Goal: Task Accomplishment & Management: Complete application form

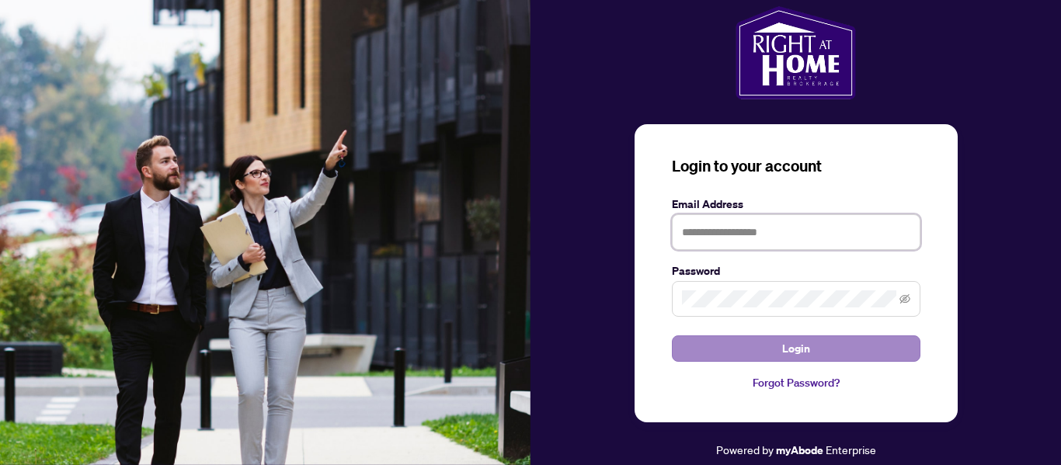
type input "**********"
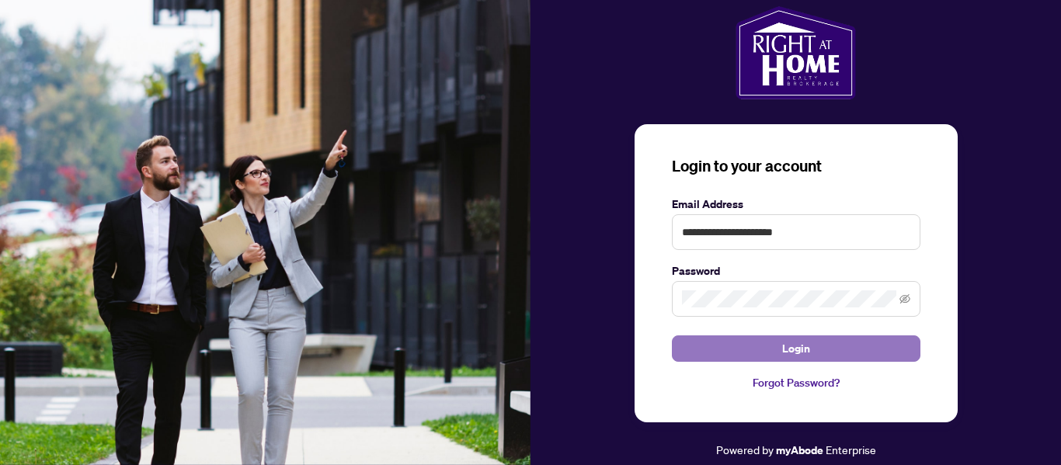
click at [782, 350] on span "Login" at bounding box center [796, 348] width 28 height 25
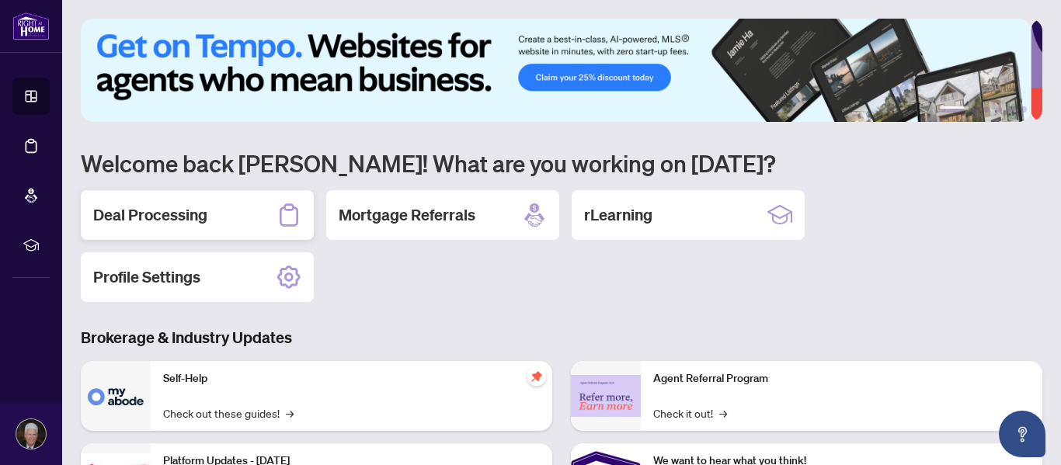
click at [213, 212] on div "Deal Processing" at bounding box center [197, 215] width 233 height 50
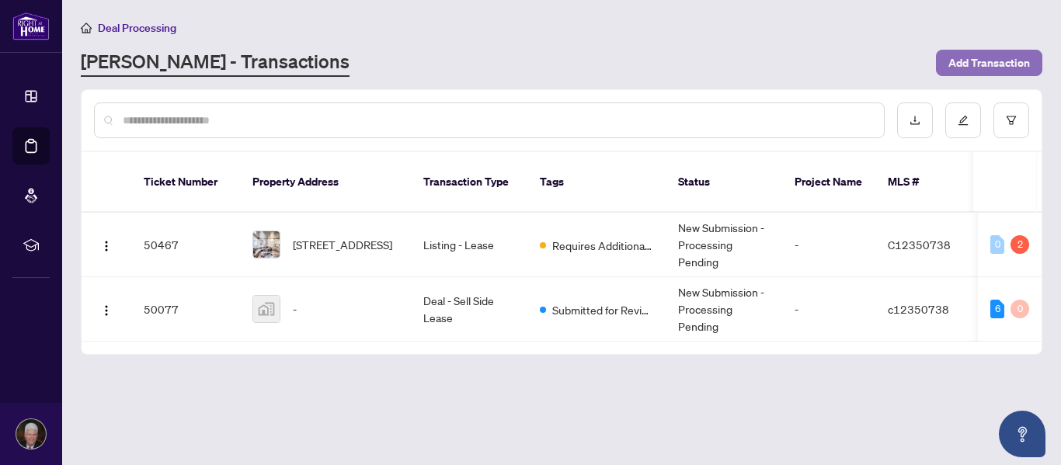
click at [971, 61] on span "Add Transaction" at bounding box center [989, 62] width 82 height 25
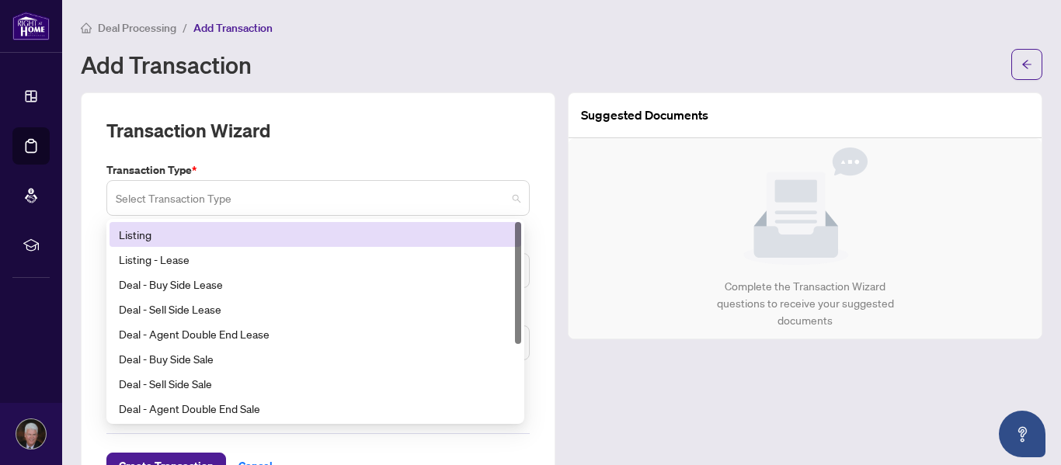
click at [509, 199] on span at bounding box center [318, 198] width 405 height 30
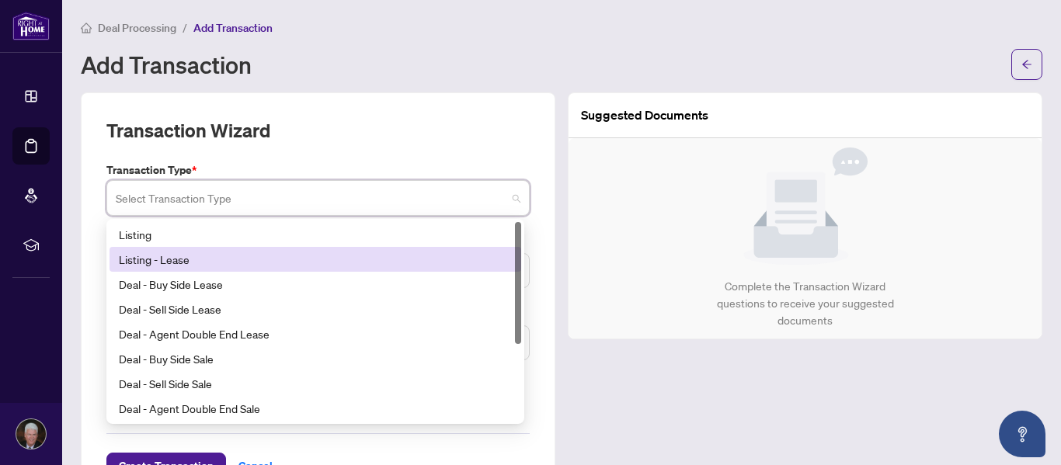
click at [179, 262] on div "Listing - Lease" at bounding box center [315, 259] width 393 height 17
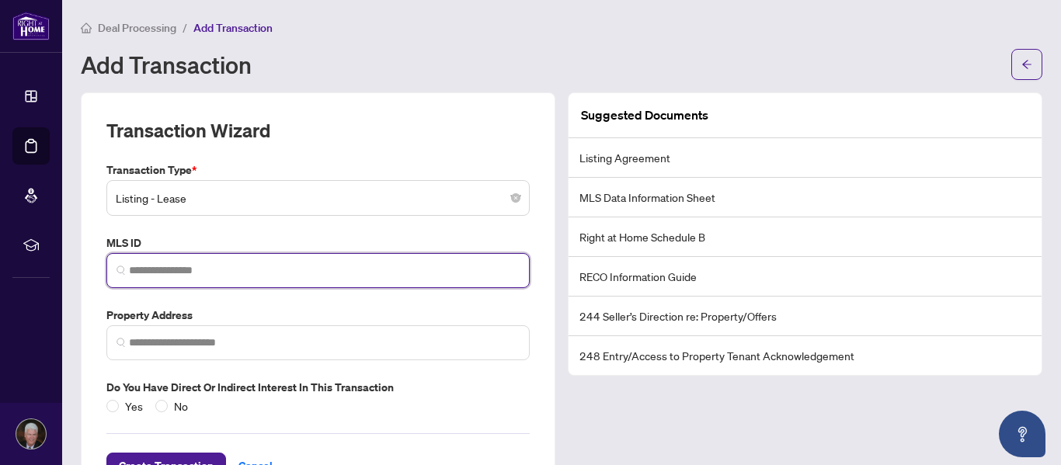
click at [228, 275] on input "search" at bounding box center [324, 271] width 391 height 16
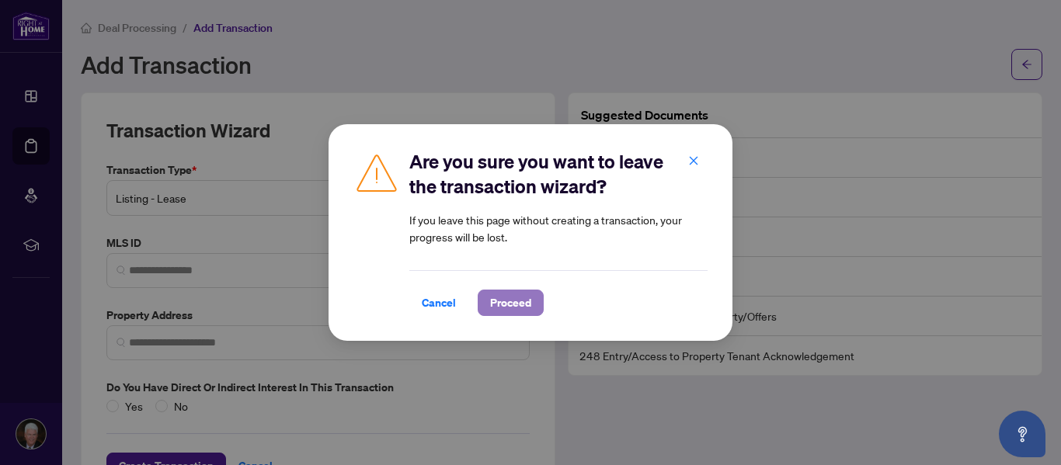
click at [485, 298] on button "Proceed" at bounding box center [511, 303] width 66 height 26
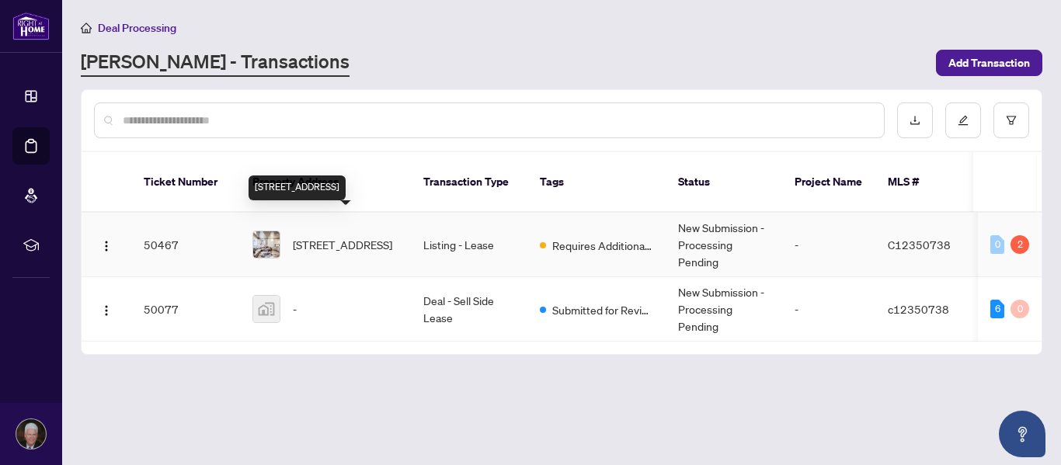
click at [324, 241] on span "[STREET_ADDRESS]" at bounding box center [342, 244] width 99 height 17
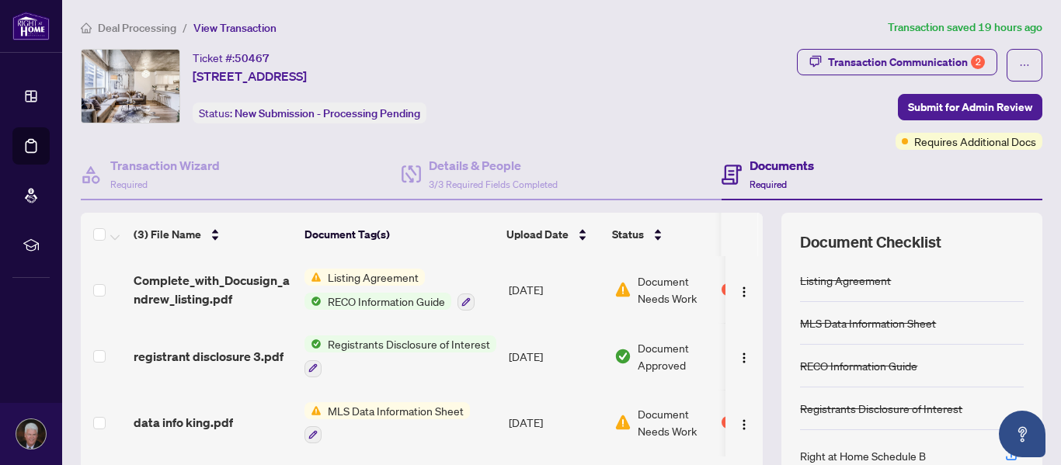
click at [368, 412] on span "MLS Data Information Sheet" at bounding box center [396, 410] width 148 height 17
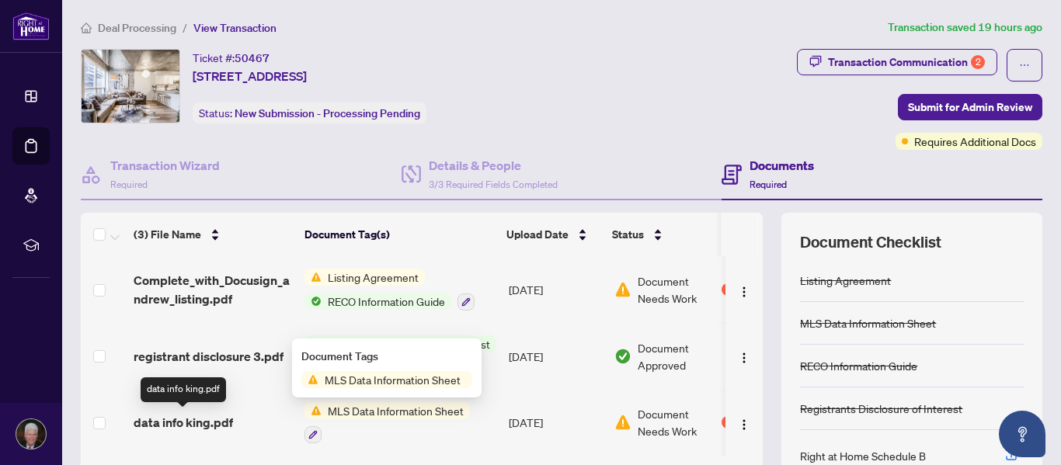
click at [193, 423] on span "data info king.pdf" at bounding box center [183, 422] width 99 height 19
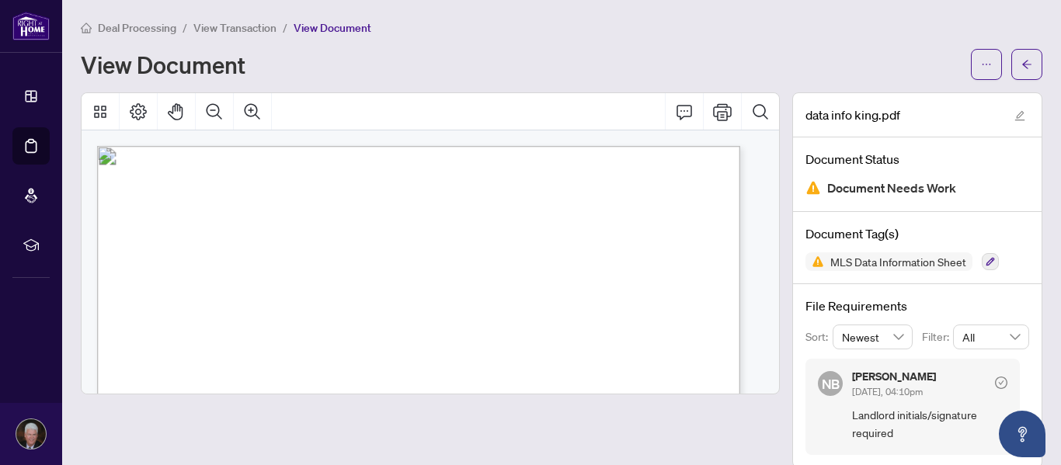
scroll to position [21, 0]
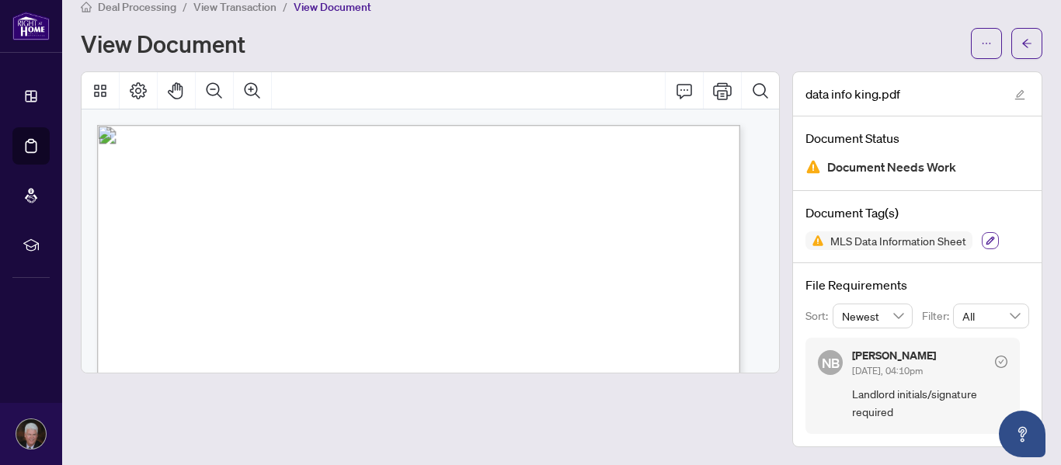
click at [987, 241] on icon "button" at bounding box center [991, 241] width 9 height 9
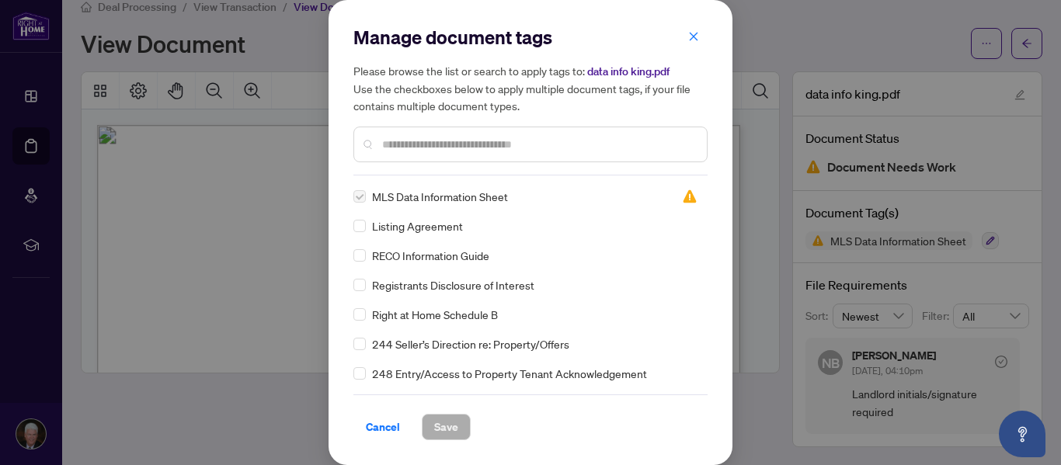
click at [429, 193] on span "MLS Data Information Sheet" at bounding box center [440, 196] width 136 height 17
click at [450, 144] on input "text" at bounding box center [538, 144] width 312 height 17
click at [693, 35] on icon "close" at bounding box center [693, 36] width 11 height 11
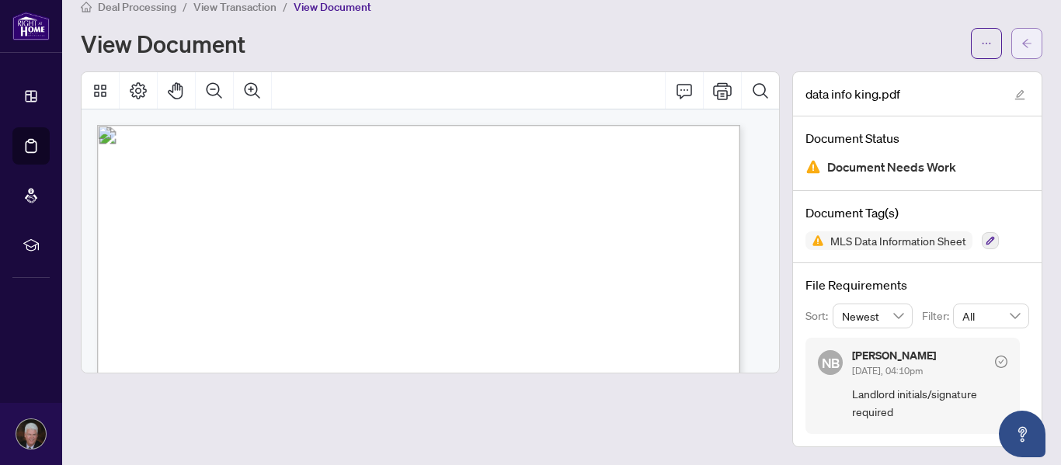
click at [1021, 38] on icon "arrow-left" at bounding box center [1026, 43] width 11 height 11
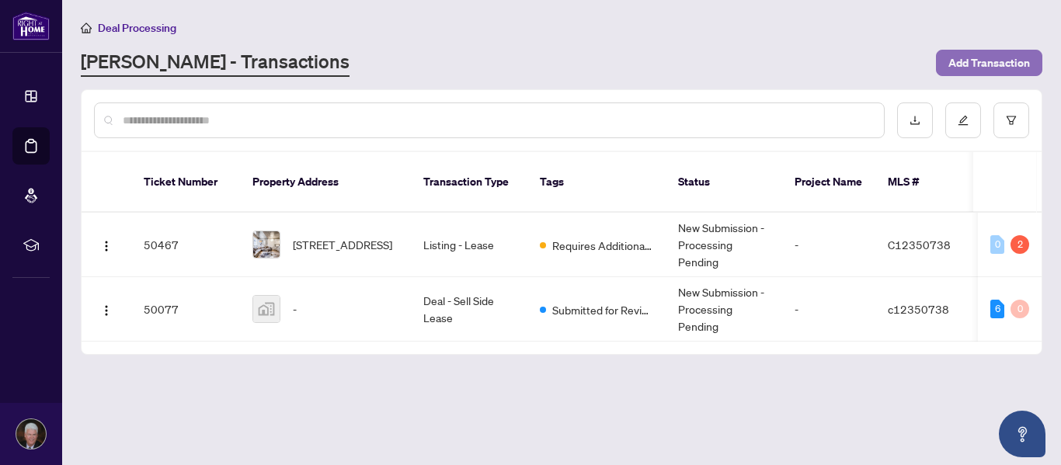
click at [984, 57] on span "Add Transaction" at bounding box center [989, 62] width 82 height 25
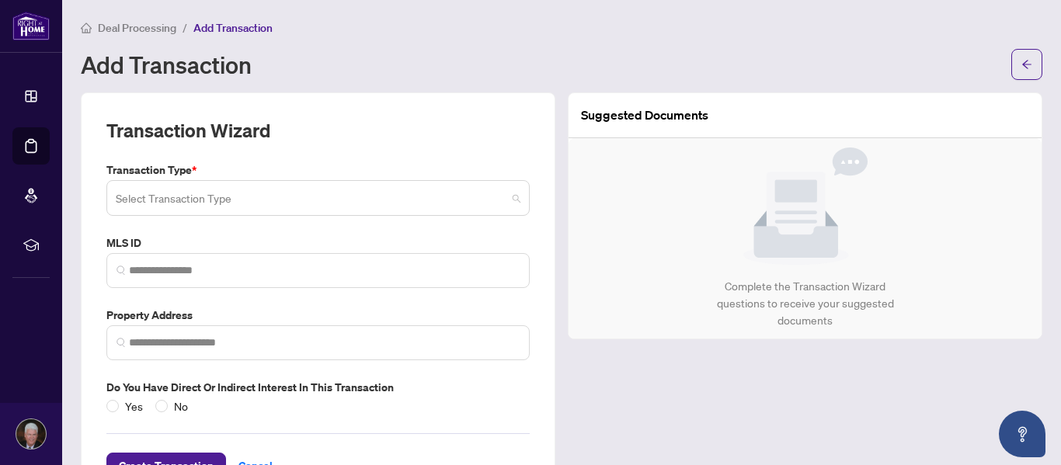
click at [513, 204] on span at bounding box center [318, 198] width 405 height 30
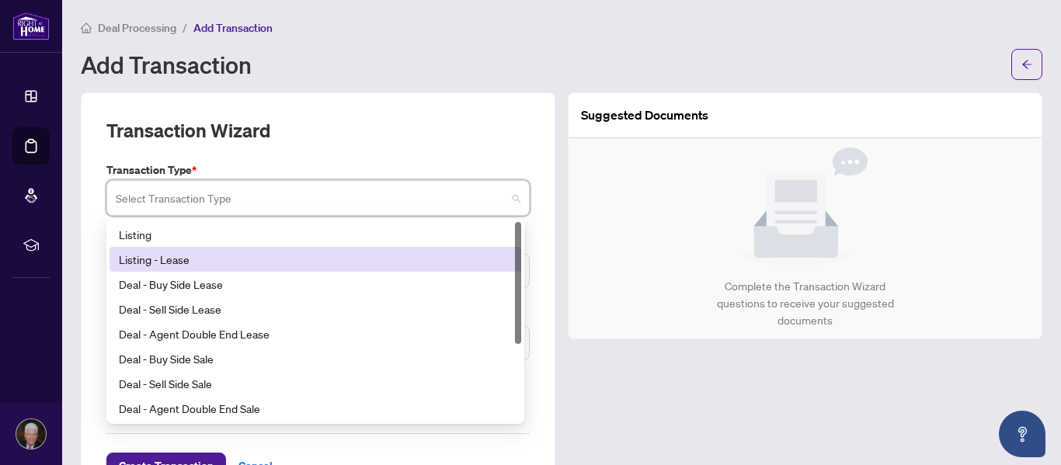
click at [175, 261] on div "Listing - Lease" at bounding box center [315, 259] width 393 height 17
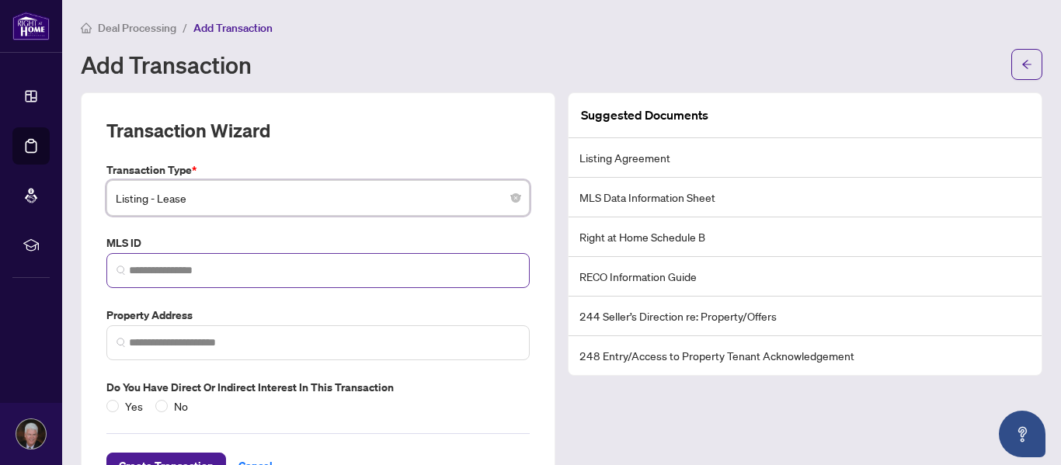
click at [324, 280] on span at bounding box center [317, 270] width 423 height 35
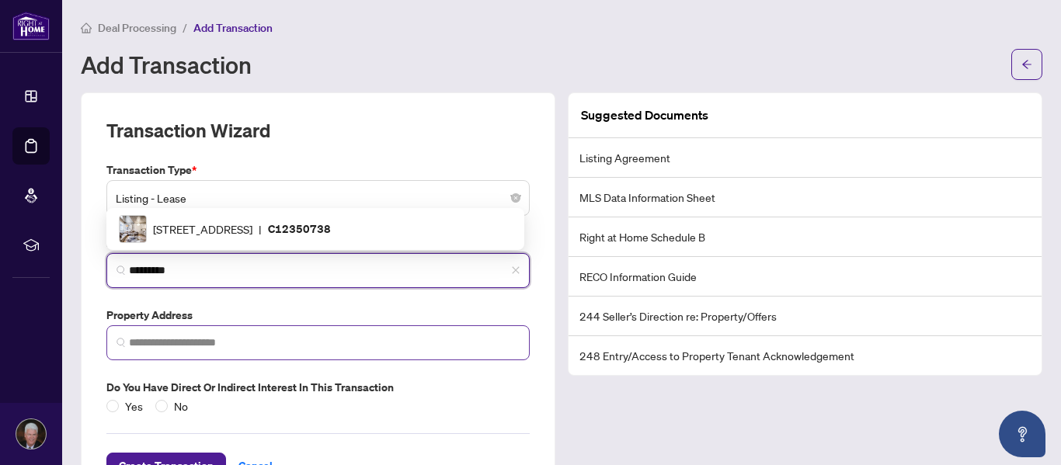
type input "*********"
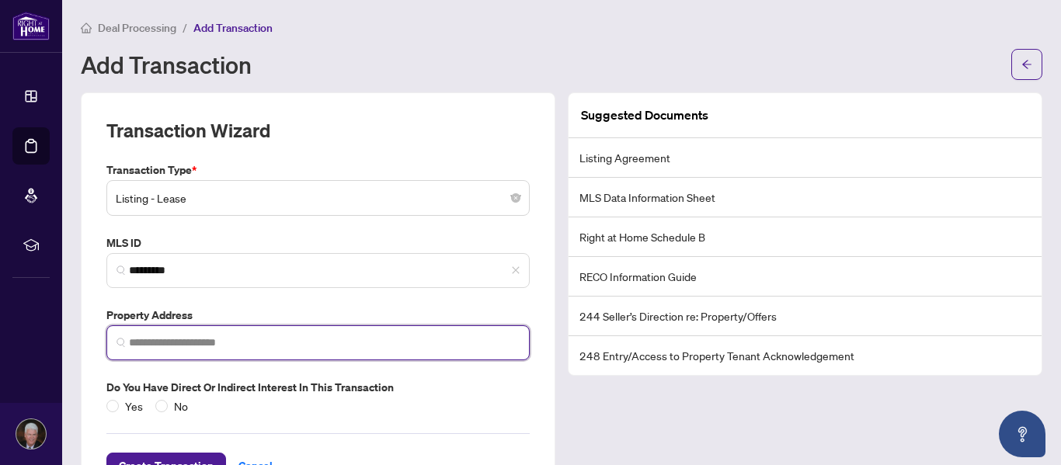
click at [197, 345] on input "search" at bounding box center [324, 343] width 391 height 16
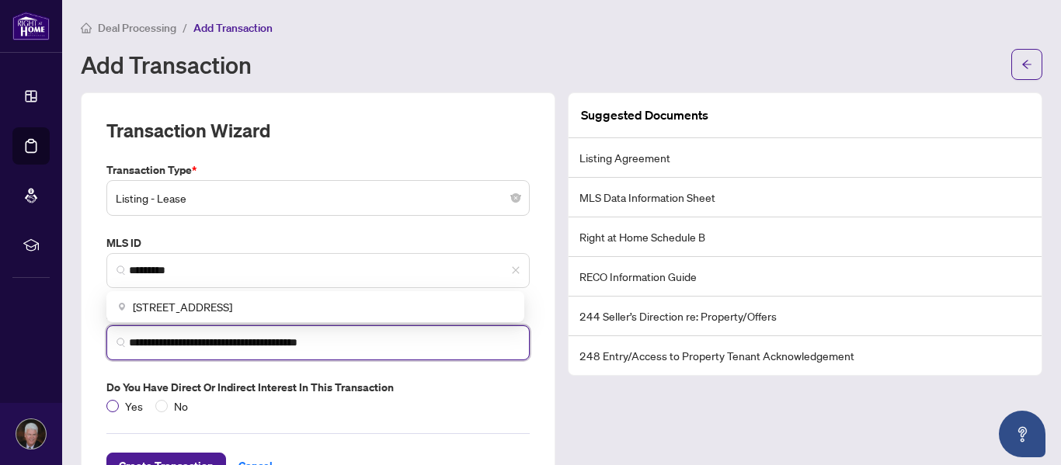
type input "**********"
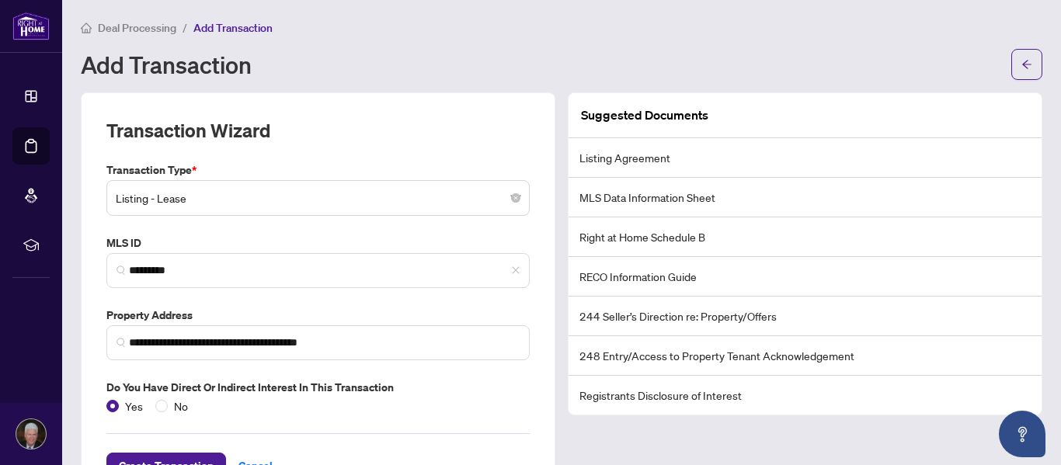
scroll to position [57, 0]
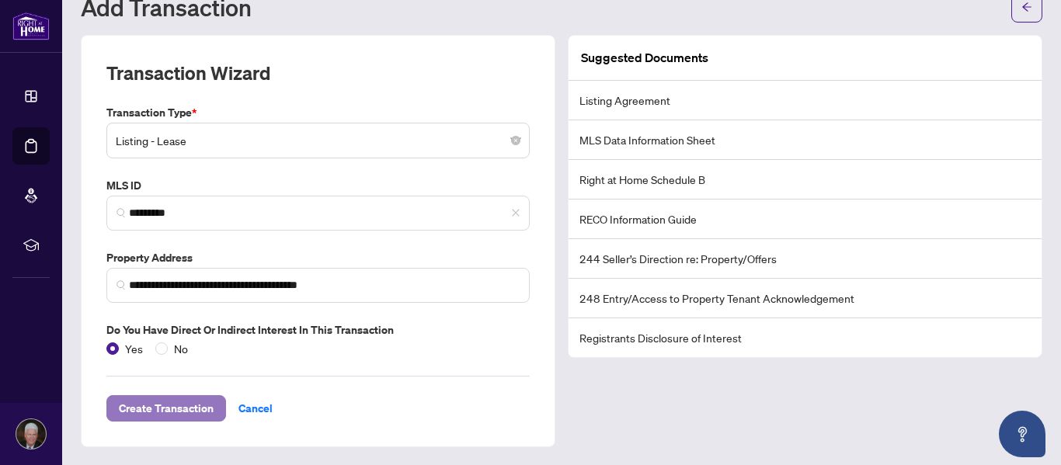
click at [144, 408] on span "Create Transaction" at bounding box center [166, 408] width 95 height 25
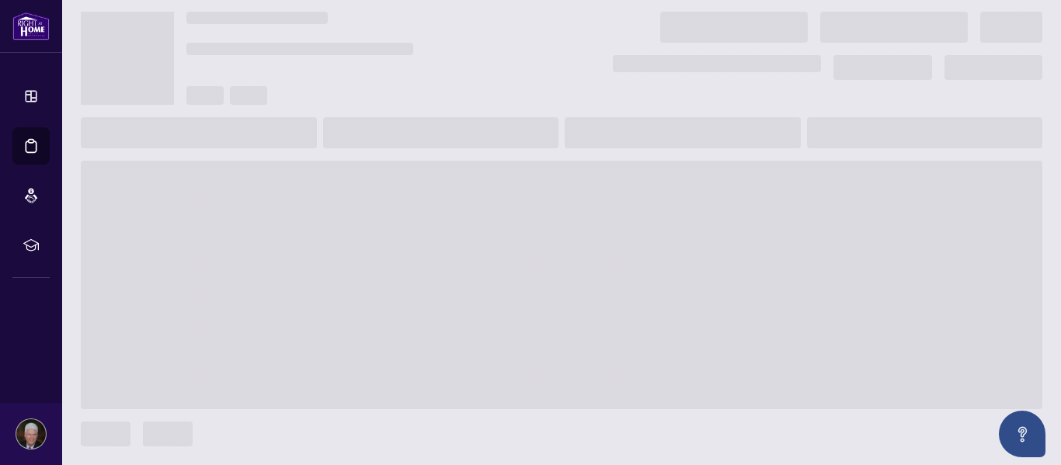
scroll to position [37, 0]
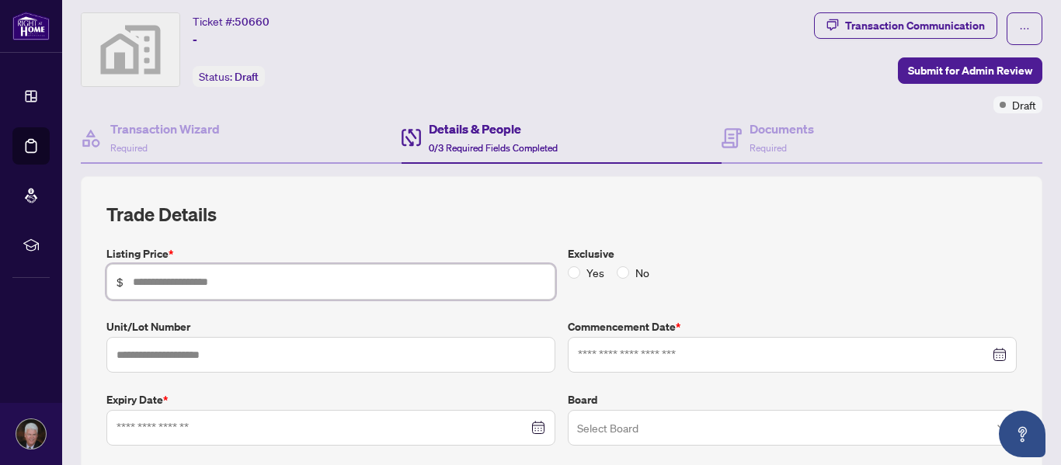
click at [201, 277] on input "text" at bounding box center [339, 281] width 412 height 17
type input "*****"
click at [195, 353] on input "text" at bounding box center [330, 355] width 449 height 36
click at [535, 430] on div at bounding box center [331, 427] width 429 height 17
type input "***"
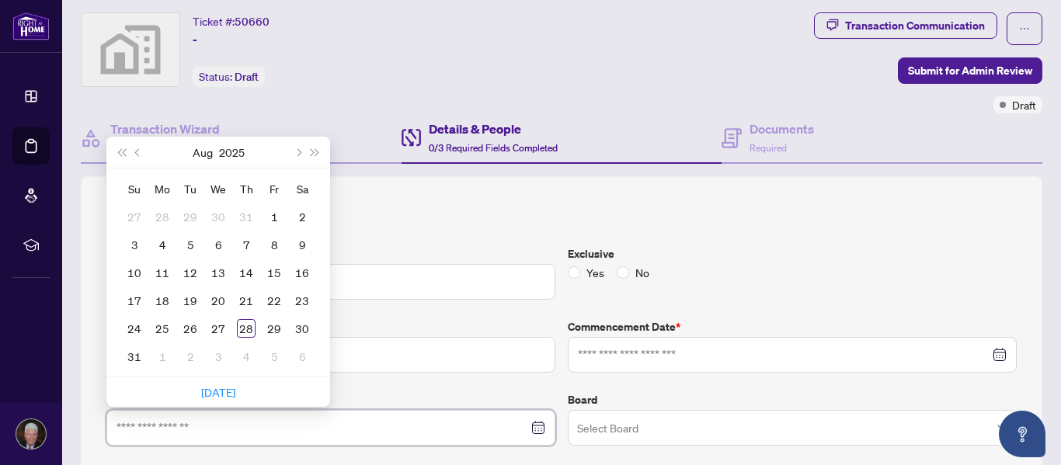
type input "**********"
click at [300, 144] on button "Next month (PageDown)" at bounding box center [297, 152] width 17 height 31
type input "**********"
click at [302, 279] on div "18" at bounding box center [302, 272] width 19 height 19
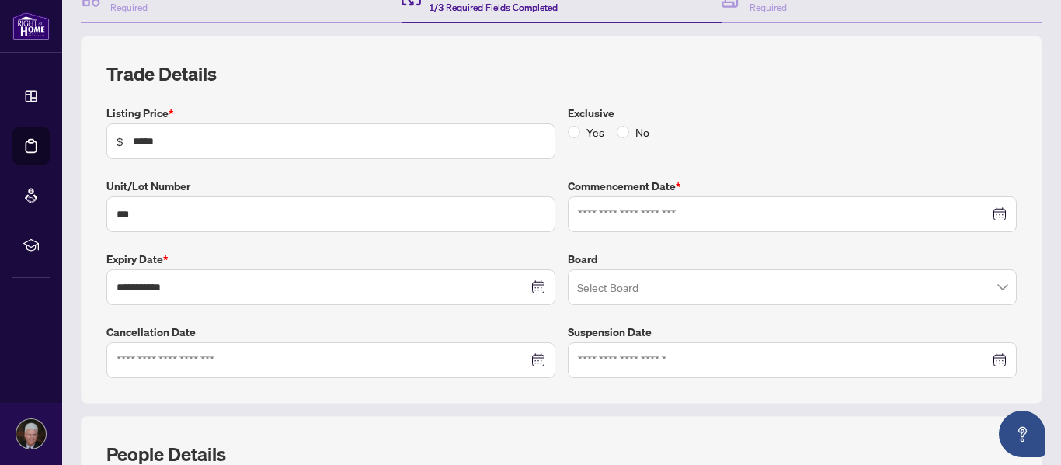
scroll to position [178, 0]
click at [987, 216] on div at bounding box center [792, 213] width 429 height 17
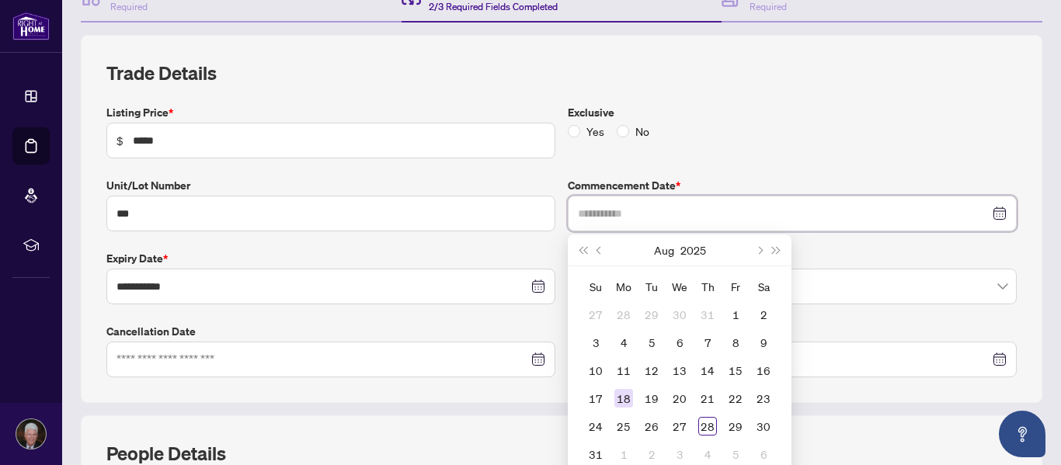
type input "**********"
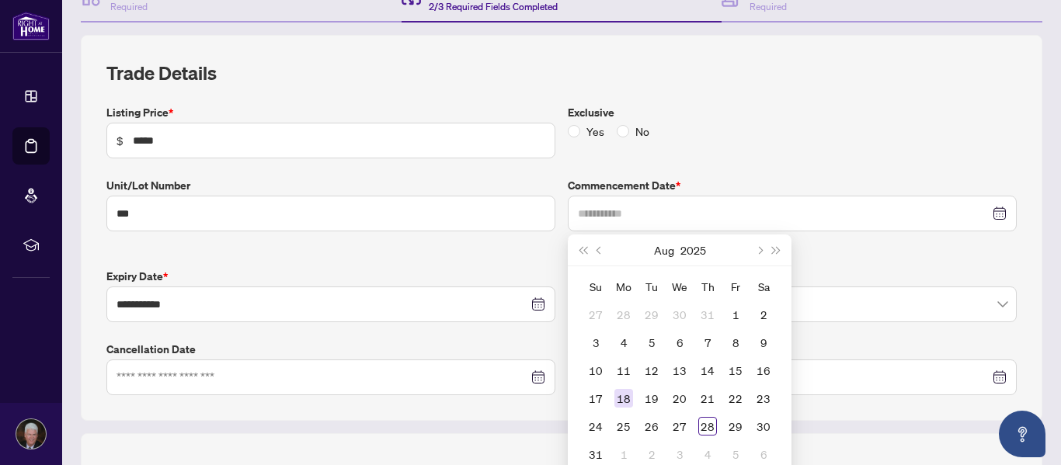
click at [620, 399] on div "18" at bounding box center [623, 398] width 19 height 19
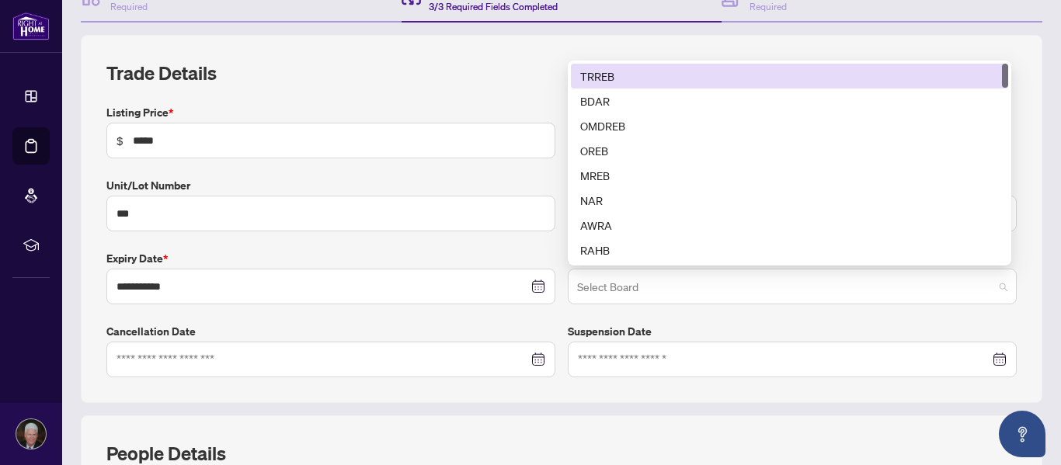
click at [991, 288] on span at bounding box center [792, 287] width 430 height 30
click at [595, 78] on div "TRREB" at bounding box center [789, 76] width 419 height 17
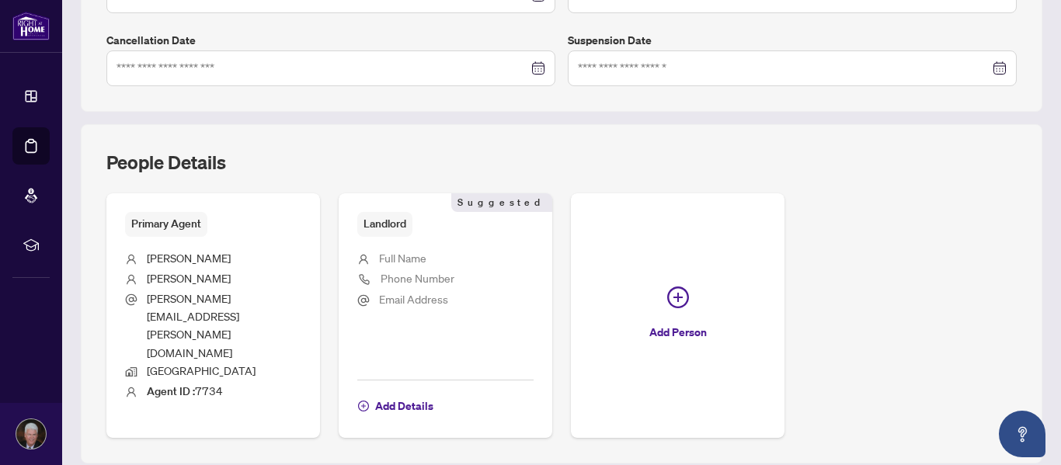
scroll to position [472, 0]
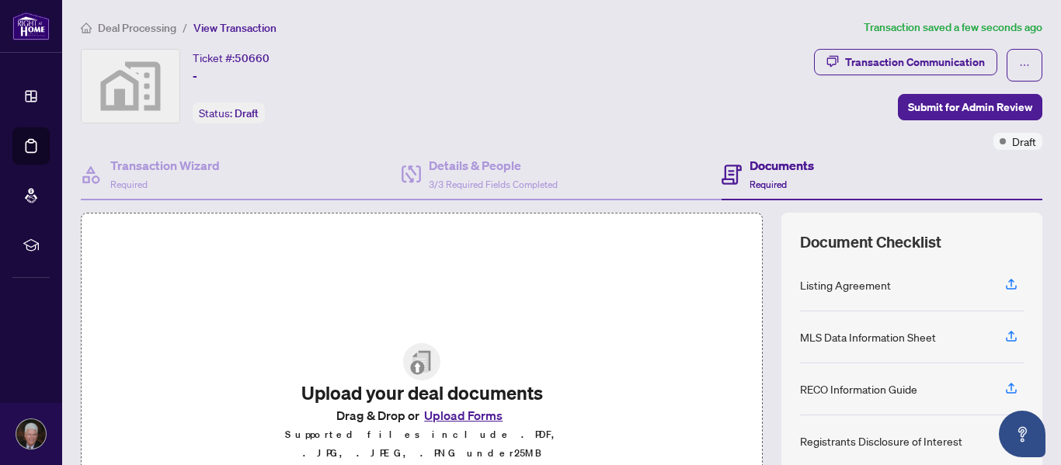
click at [449, 419] on button "Upload Forms" at bounding box center [463, 415] width 88 height 20
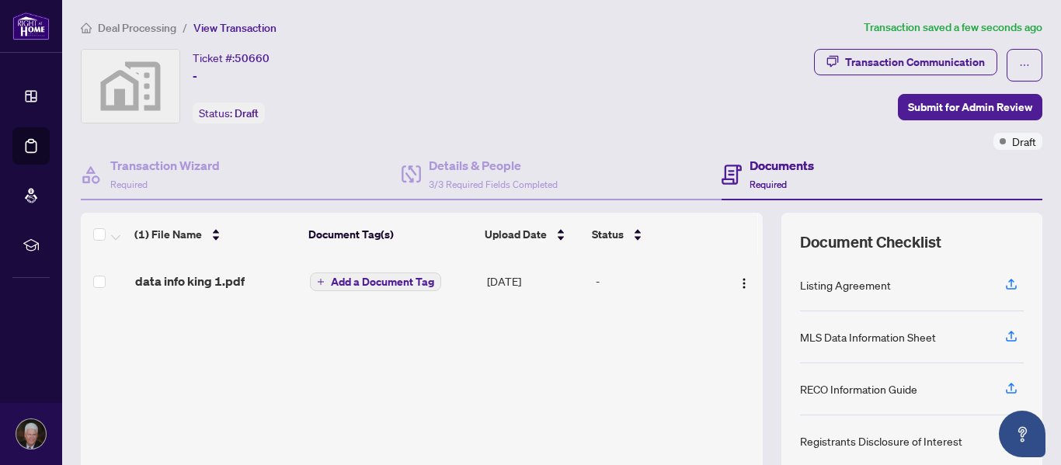
click at [945, 85] on div "Transaction Communication Submit for Admin Review Draft" at bounding box center [794, 99] width 498 height 101
click at [948, 109] on span "Submit for Admin Review" at bounding box center [970, 107] width 124 height 25
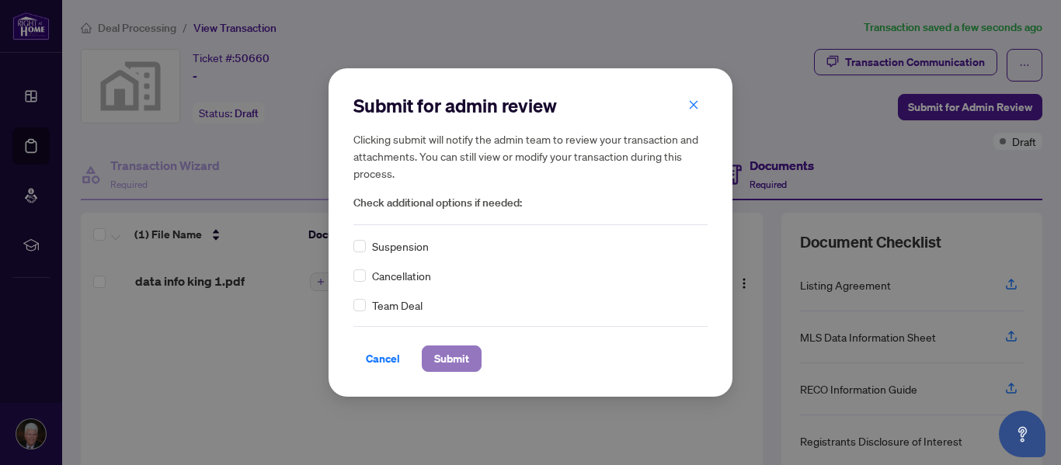
click at [454, 356] on span "Submit" at bounding box center [451, 358] width 35 height 25
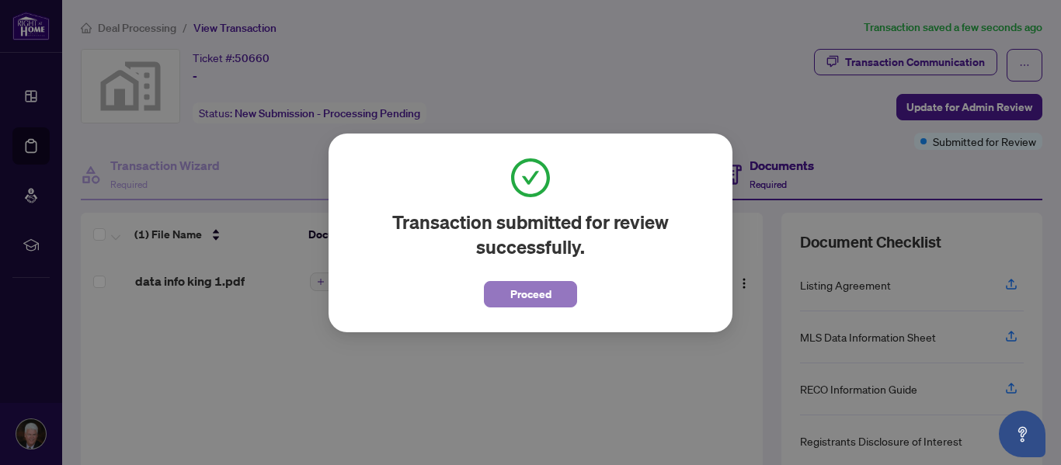
click at [518, 295] on span "Proceed" at bounding box center [530, 294] width 41 height 25
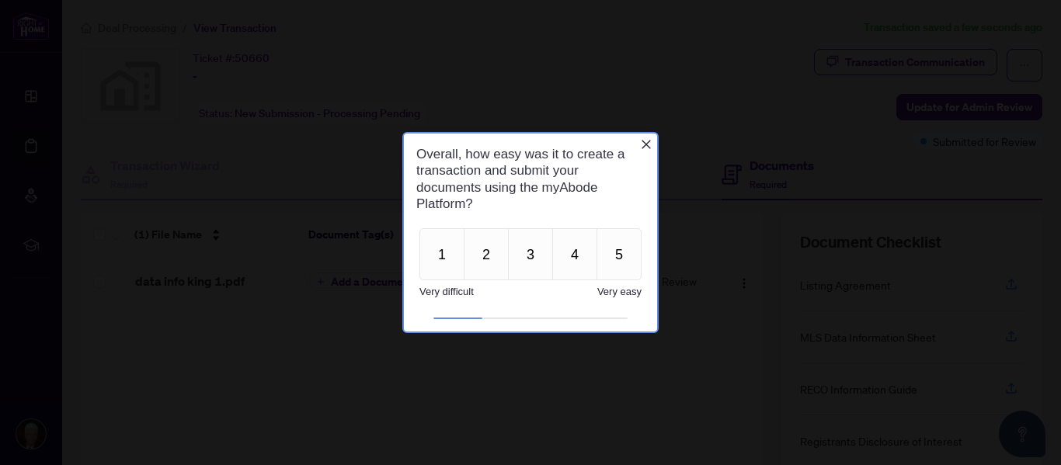
click at [649, 146] on icon "Close button" at bounding box center [646, 144] width 12 height 12
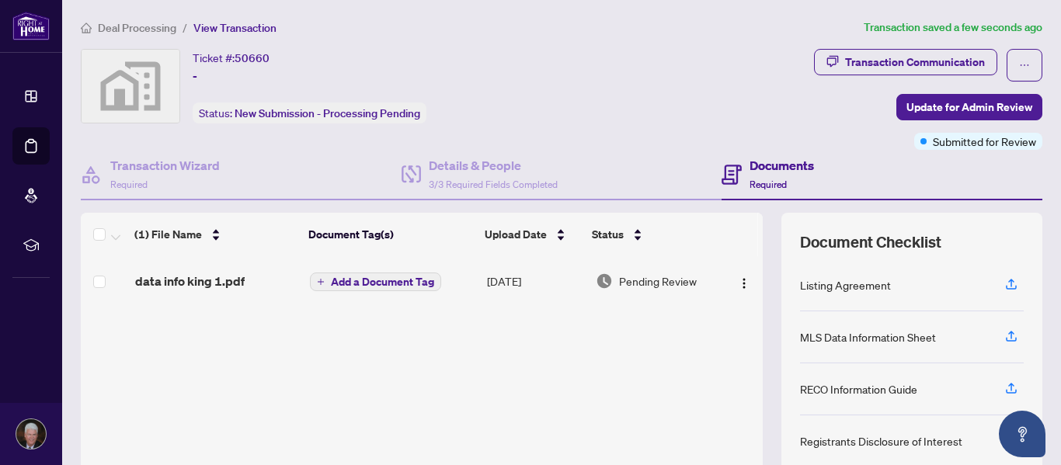
click at [641, 117] on div "Transaction Communication Update for Admin Review Submitted for Review" at bounding box center [833, 99] width 419 height 101
